Goal: Task Accomplishment & Management: Complete application form

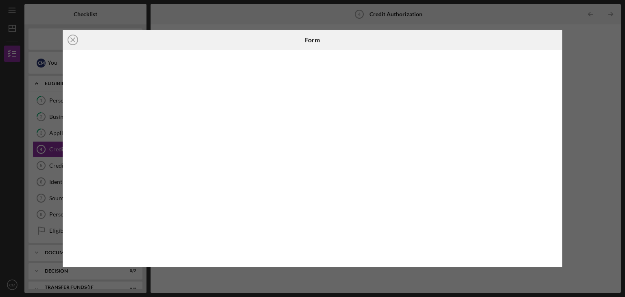
click at [71, 42] on line at bounding box center [73, 40] width 4 height 4
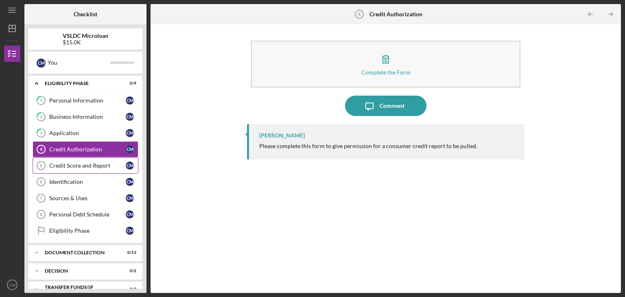
click at [74, 165] on div "Credit Score and Report" at bounding box center [87, 165] width 77 height 7
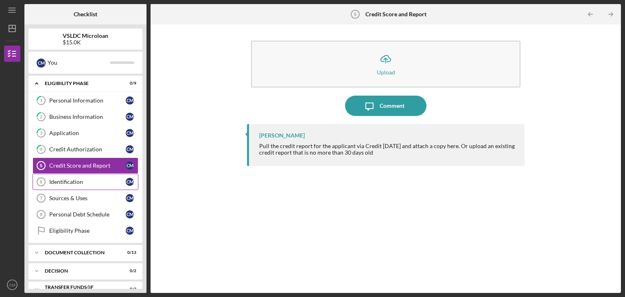
click at [84, 181] on div "Identification" at bounding box center [87, 182] width 77 height 7
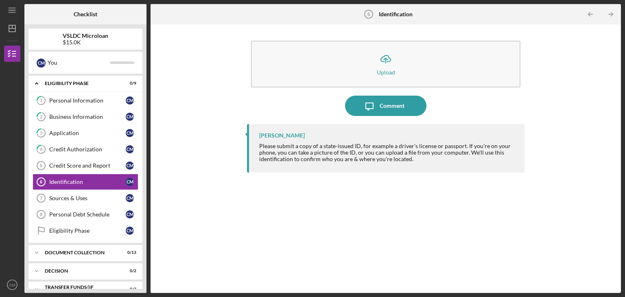
scroll to position [30, 0]
